Goal: Subscribe to service/newsletter

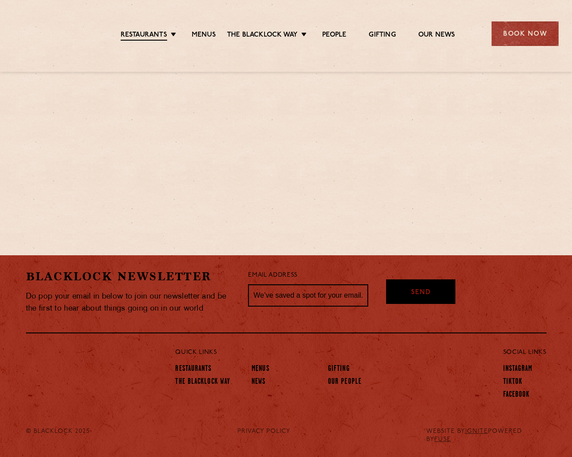
scroll to position [833, 0]
type input "[EMAIL_ADDRESS]"
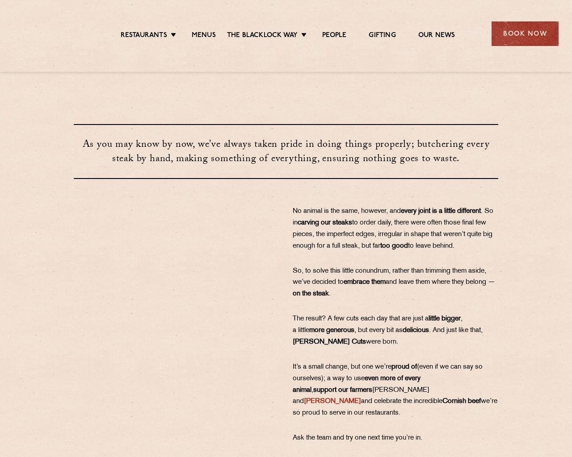
scroll to position [294, 0]
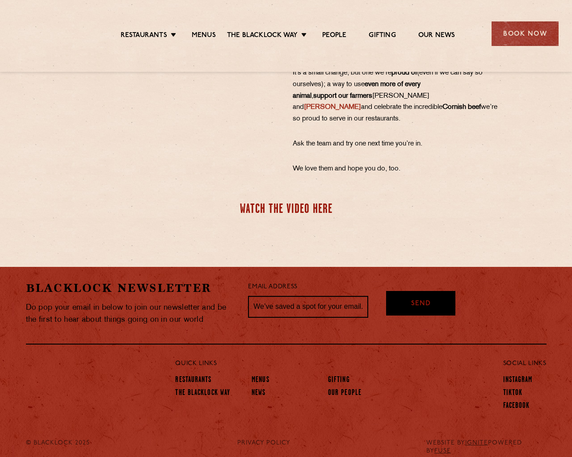
type input "[EMAIL_ADDRESS]"
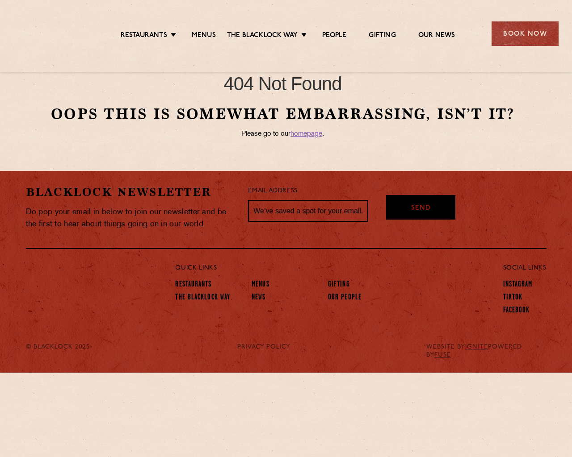
type input "[EMAIL_ADDRESS]"
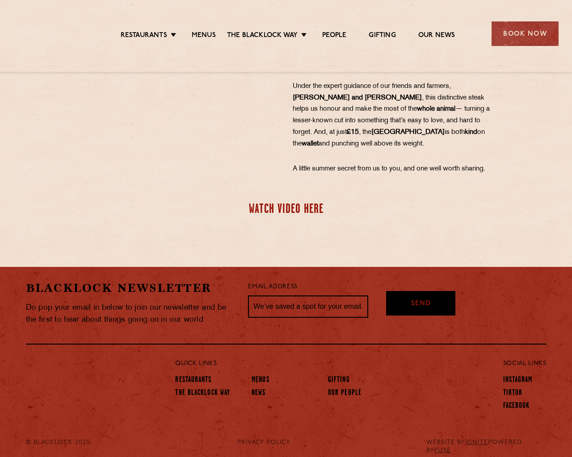
scroll to position [267, 0]
type input "[EMAIL_ADDRESS]"
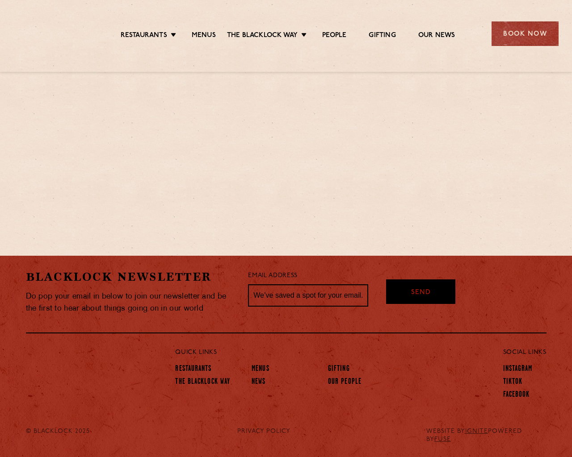
scroll to position [395, 0]
type input "[EMAIL_ADDRESS]"
